Goal: Task Accomplishment & Management: Complete application form

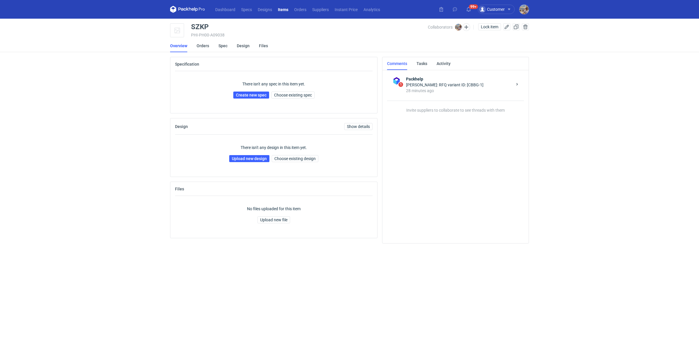
click at [299, 89] on div "There isn't any spec in this item yet. Create new spec Choose existing spec" at bounding box center [273, 89] width 197 height 37
click at [297, 93] on span "Choose existing spec" at bounding box center [293, 95] width 38 height 4
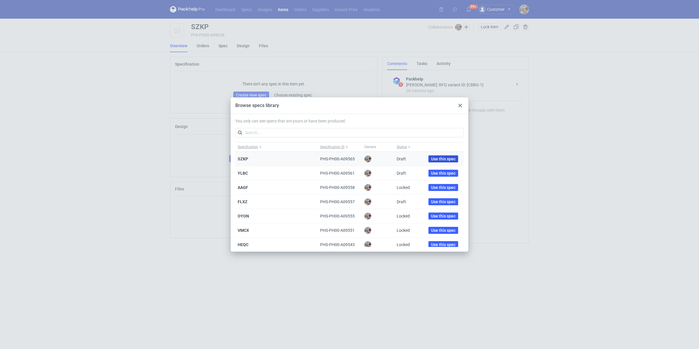
click at [441, 158] on span "Use this spec" at bounding box center [443, 159] width 24 height 4
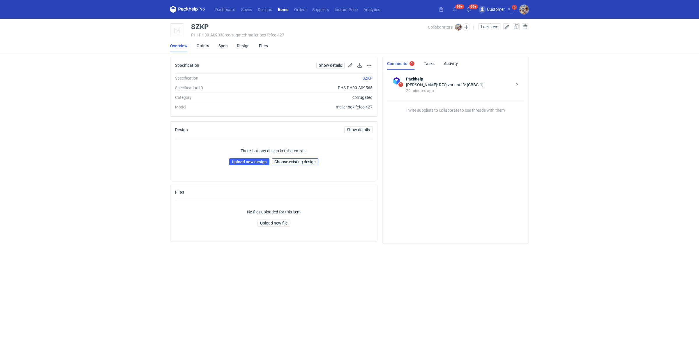
click at [293, 162] on span "Choose existing design" at bounding box center [294, 162] width 41 height 4
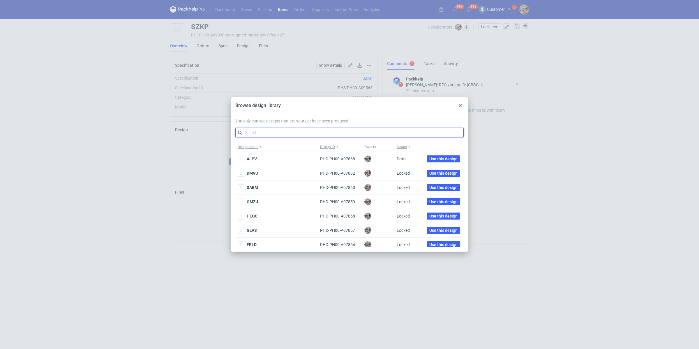
click at [277, 131] on input "text" at bounding box center [349, 132] width 228 height 9
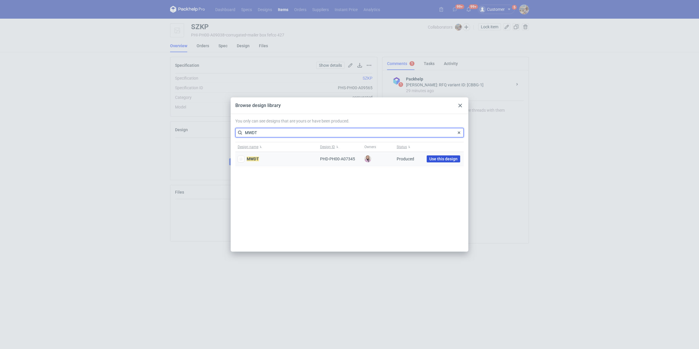
type input "MWDT"
click at [432, 157] on span "Use this design" at bounding box center [443, 159] width 28 height 4
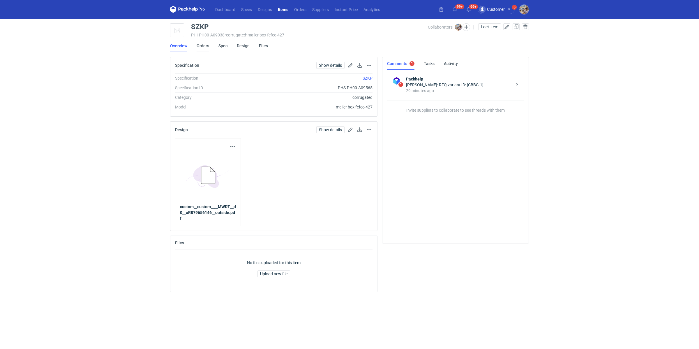
click at [206, 47] on link "Orders" at bounding box center [203, 45] width 13 height 13
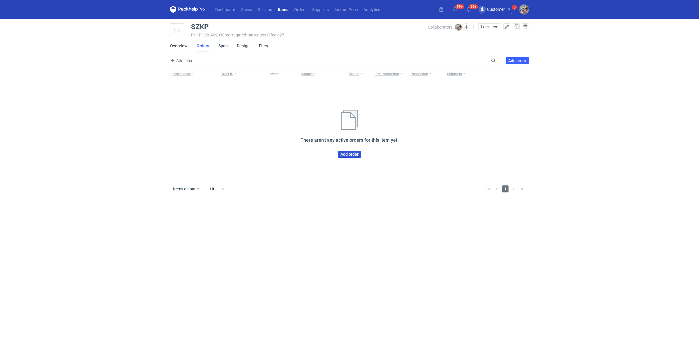
click at [348, 153] on link "Add order" at bounding box center [349, 154] width 23 height 7
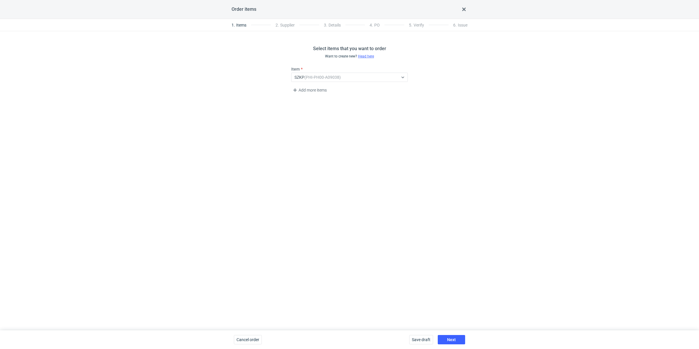
click at [456, 333] on div "Save draft Next" at bounding box center [437, 339] width 61 height 19
click at [455, 335] on button "Next" at bounding box center [451, 339] width 27 height 9
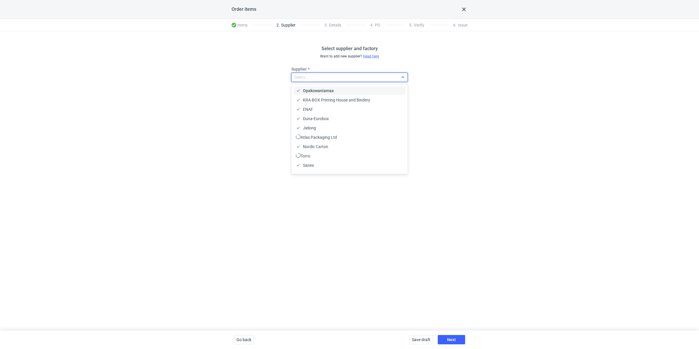
click at [329, 74] on div "Select..." at bounding box center [344, 77] width 107 height 8
type input "kart"
click at [331, 91] on span "Karton-Pak Cieszyn" at bounding box center [321, 91] width 36 height 6
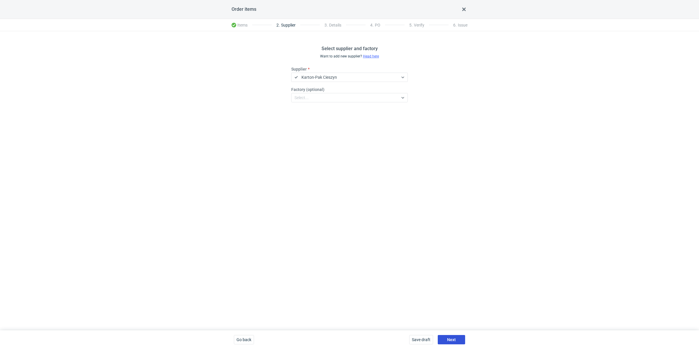
click at [454, 338] on span "Next" at bounding box center [451, 339] width 9 height 4
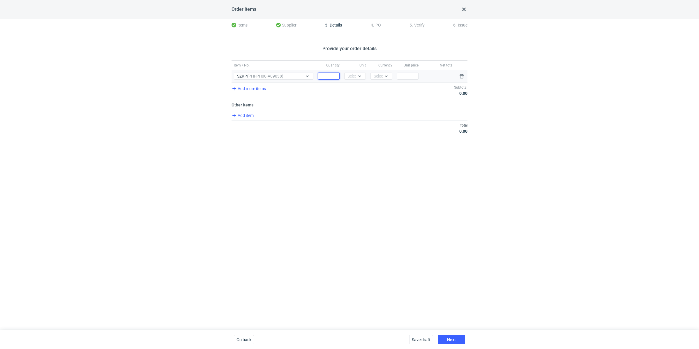
click at [326, 78] on input "Quantity" at bounding box center [329, 75] width 22 height 7
paste input "1000"
type input "1000"
click at [359, 79] on div at bounding box center [360, 76] width 9 height 6
click at [353, 87] on span "pcs" at bounding box center [352, 88] width 6 height 6
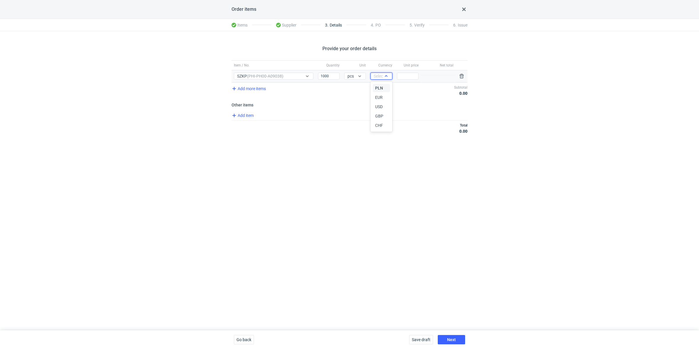
click at [379, 76] on div "Select..." at bounding box center [381, 76] width 14 height 6
click at [379, 86] on span "PLN" at bounding box center [379, 88] width 8 height 6
click at [414, 79] on input "Price" at bounding box center [408, 75] width 22 height 7
paste input "3.78"
type input "3.78"
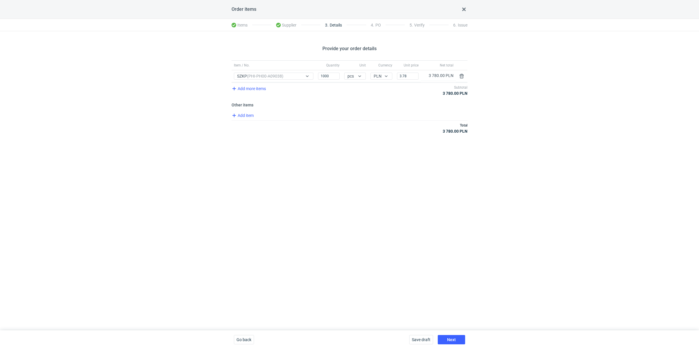
click at [373, 135] on div "Total 3 780.00 PLN" at bounding box center [349, 127] width 236 height 15
click at [459, 337] on button "Next" at bounding box center [451, 339] width 27 height 9
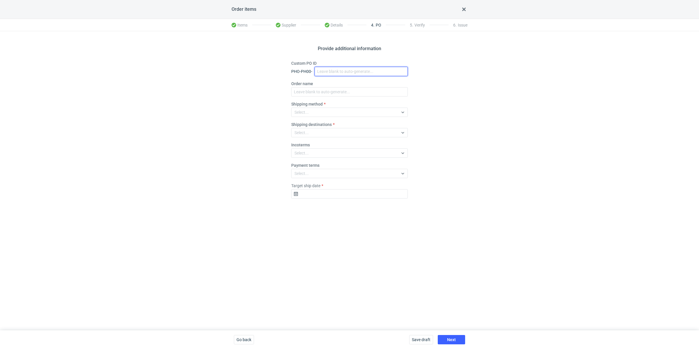
click at [339, 69] on input "Custom PO ID" at bounding box center [360, 71] width 93 height 9
paste input "R957975234"
paste input "SZKP"
drag, startPoint x: 357, startPoint y: 71, endPoint x: 315, endPoint y: 75, distance: 41.8
click at [314, 65] on div "Custom PO ID PHO-PH00- R957975234_SZKP" at bounding box center [349, 68] width 116 height 16
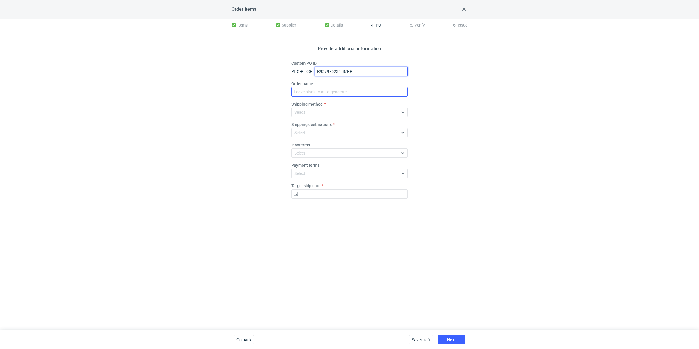
type input "R957975234_SZKP"
click at [318, 88] on input "Order name" at bounding box center [349, 91] width 116 height 9
paste input "R957975234_SZKP"
type input "R957975234_SZKP"
click at [310, 112] on div "Select..." at bounding box center [344, 112] width 107 height 8
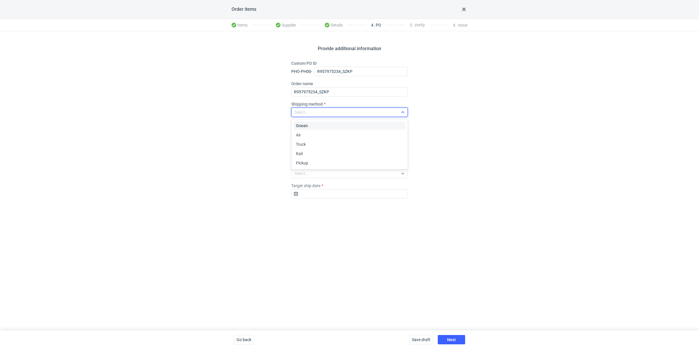
paste input "R957975234_SZKP"
type input "R957975234_SZKP"
click at [309, 161] on div "Pickup" at bounding box center [349, 163] width 107 height 6
click at [252, 160] on div "Provide additional information Custom PO ID PHO-PH00- R957975234_SZKP Order nam…" at bounding box center [349, 180] width 699 height 299
click at [307, 193] on input "Target ship date" at bounding box center [349, 193] width 116 height 9
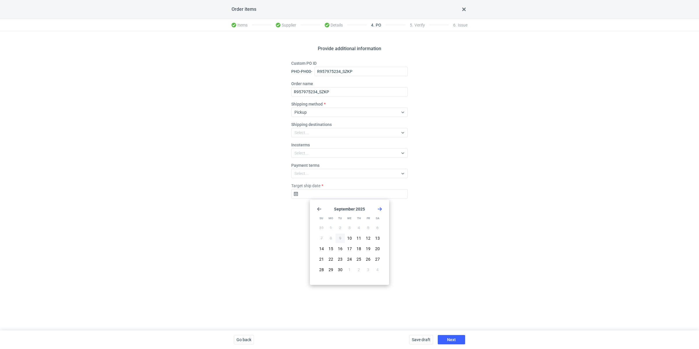
click at [380, 208] on icon "Go forward 1 month" at bounding box center [379, 208] width 5 height 5
click at [337, 235] on button "7" at bounding box center [339, 237] width 9 height 9
type input "[DATE]"
click at [445, 338] on button "Next" at bounding box center [451, 339] width 27 height 9
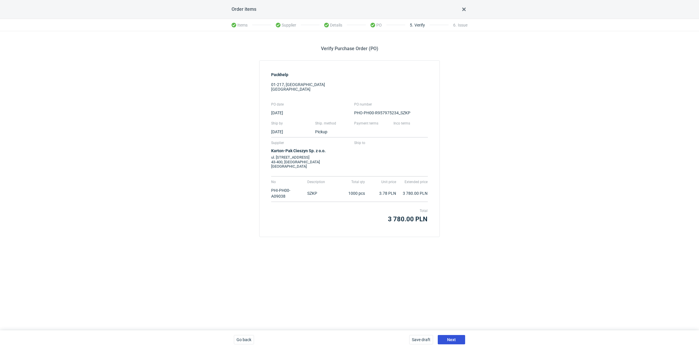
click at [450, 335] on button "Next" at bounding box center [451, 339] width 27 height 9
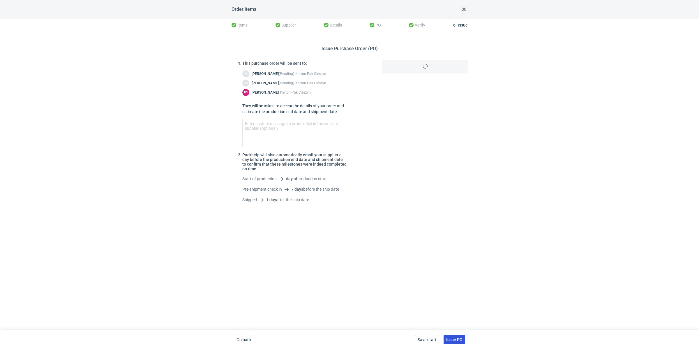
click at [457, 335] on button "Issue PO" at bounding box center [454, 339] width 22 height 9
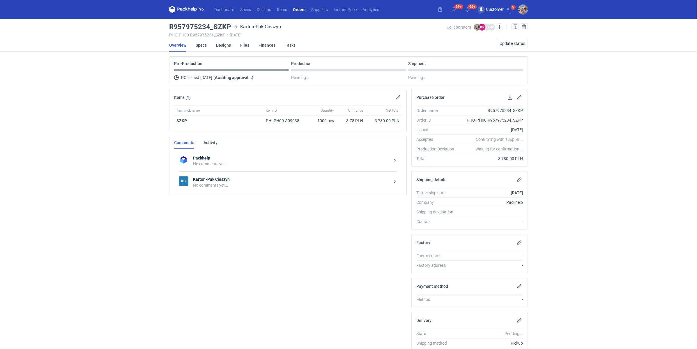
click at [227, 185] on div "No comments yet..." at bounding box center [291, 185] width 197 height 6
click at [213, 246] on div "Send" at bounding box center [293, 249] width 215 height 9
click at [214, 237] on textarea "Comment message" at bounding box center [293, 237] width 215 height 16
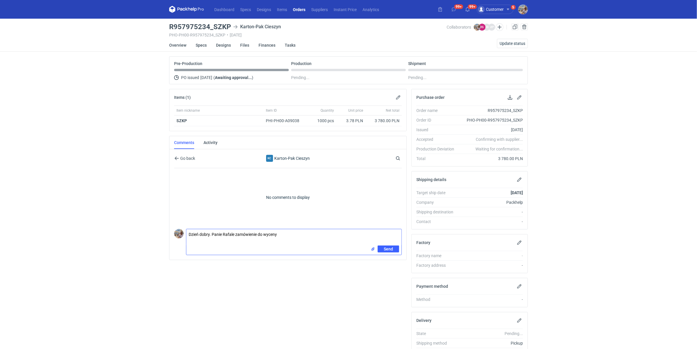
paste textarea "CBBG-1"
paste textarea "R879656146MWDT"
type textarea "Dzień dobry. Panie Rafale zamówienie do wyceny CBBG-1. Powtórka zamówienia R879…"
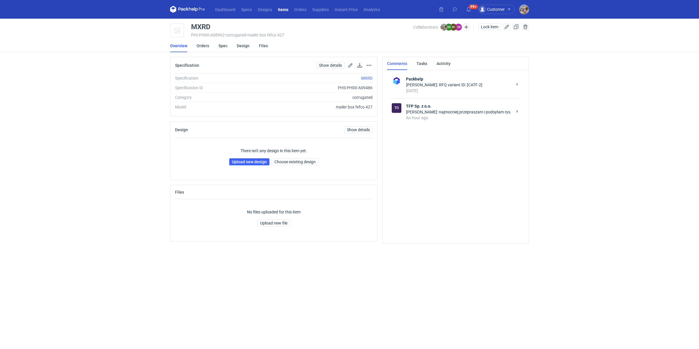
click at [464, 115] on div "An hour ago" at bounding box center [459, 118] width 106 height 6
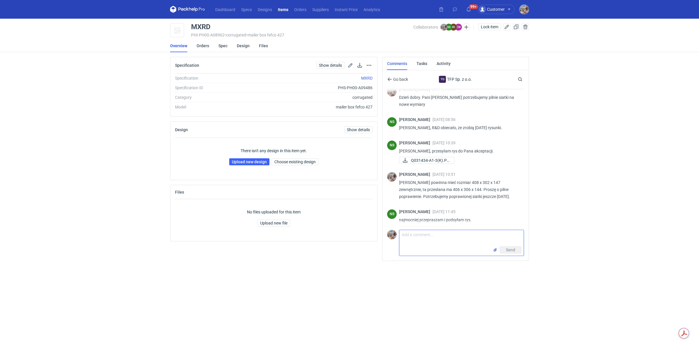
click at [418, 238] on textarea "Comment message" at bounding box center [461, 238] width 124 height 16
type textarea "N"
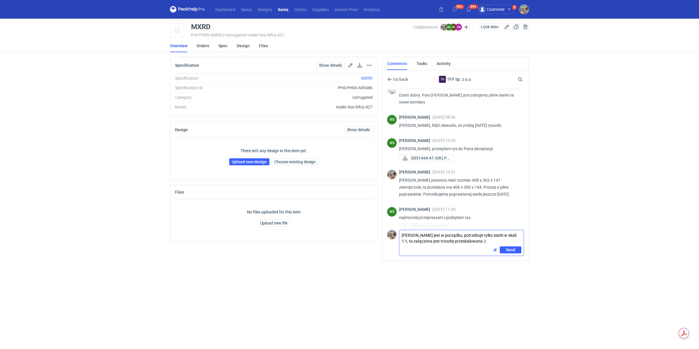
type textarea "Pani Natalio siatka jest w porządku, potrzebuje tylko siatki w skali 1:1, ta za…"
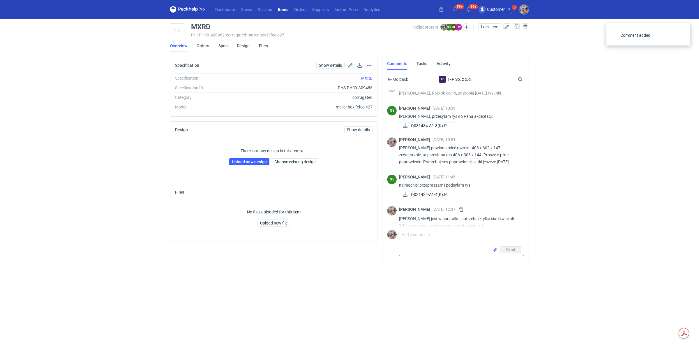
scroll to position [543, 0]
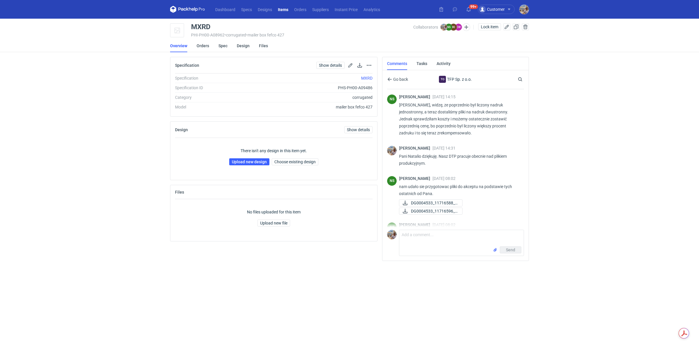
scroll to position [509, 0]
